Goal: Information Seeking & Learning: Learn about a topic

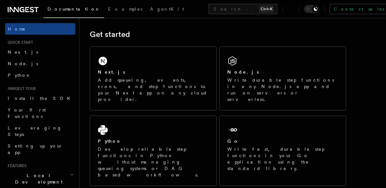
scroll to position [87, 0]
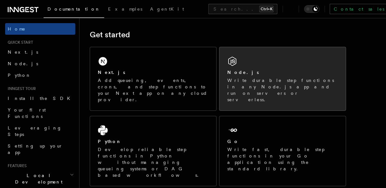
click at [246, 72] on div "Node.js" at bounding box center [282, 72] width 111 height 7
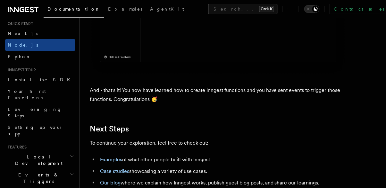
scroll to position [26, 0]
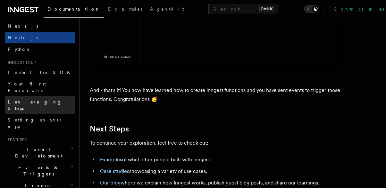
click at [37, 99] on span "Leveraging Steps" at bounding box center [35, 105] width 54 height 12
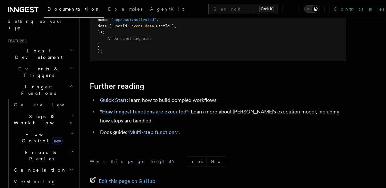
scroll to position [126, 0]
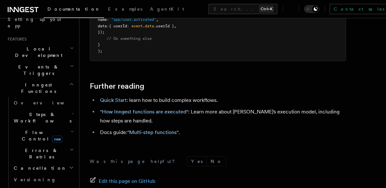
click at [33, 129] on span "Flow Control new" at bounding box center [40, 135] width 59 height 13
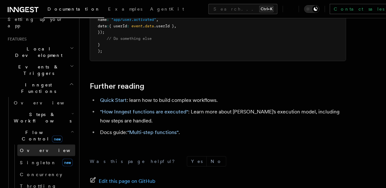
click at [45, 144] on link "Overview" at bounding box center [46, 150] width 58 height 12
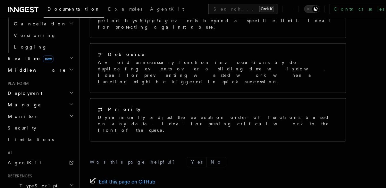
scroll to position [377, 0]
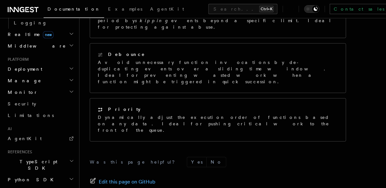
click at [42, 156] on h2 "TypeScript SDK" at bounding box center [40, 165] width 70 height 18
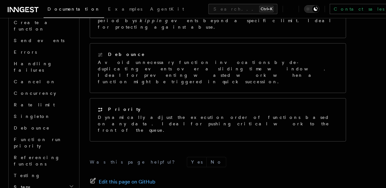
scroll to position [585, 0]
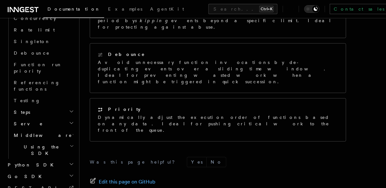
scroll to position [642, 0]
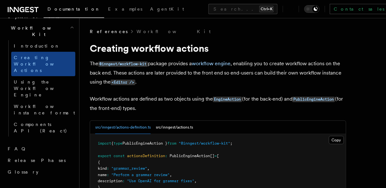
scroll to position [353, 0]
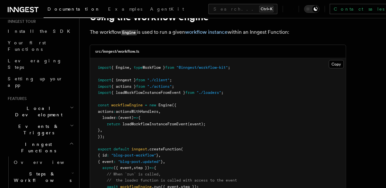
scroll to position [68, 0]
click at [68, 101] on h2 "Local Development" at bounding box center [40, 110] width 70 height 18
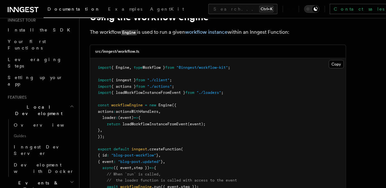
click at [72, 104] on icon "button" at bounding box center [72, 106] width 4 height 5
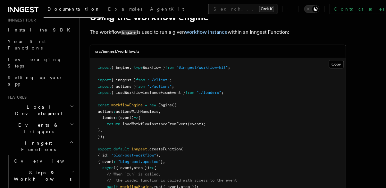
click at [70, 122] on icon "button" at bounding box center [72, 124] width 4 height 5
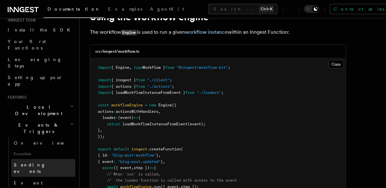
click at [39, 162] on span "Sending events" at bounding box center [30, 168] width 32 height 12
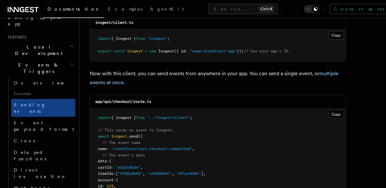
scroll to position [129, 0]
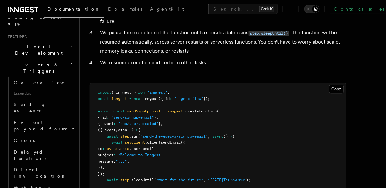
scroll to position [310, 0]
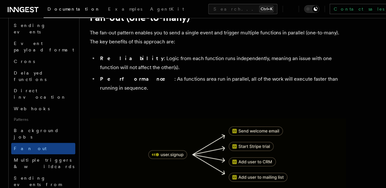
scroll to position [208, 0]
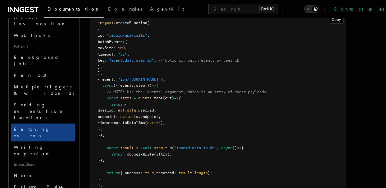
scroll to position [282, 0]
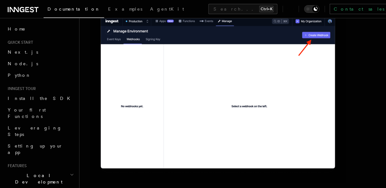
click at [21, 7] on icon at bounding box center [22, 9] width 5 height 5
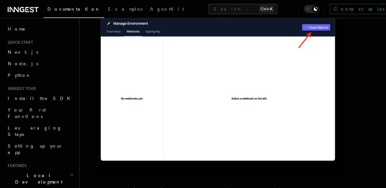
scroll to position [734, 0]
